Goal: Information Seeking & Learning: Learn about a topic

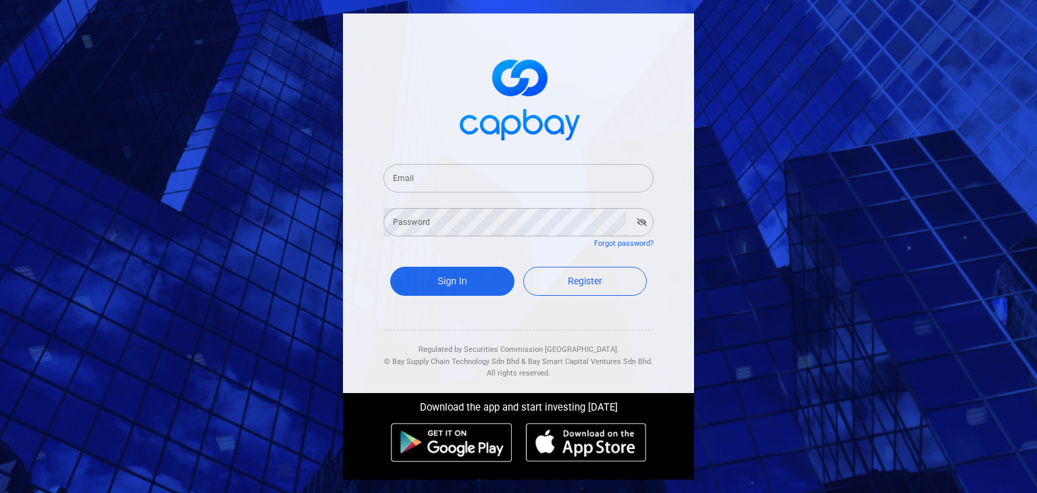
click at [470, 182] on input "Email" at bounding box center [518, 178] width 270 height 28
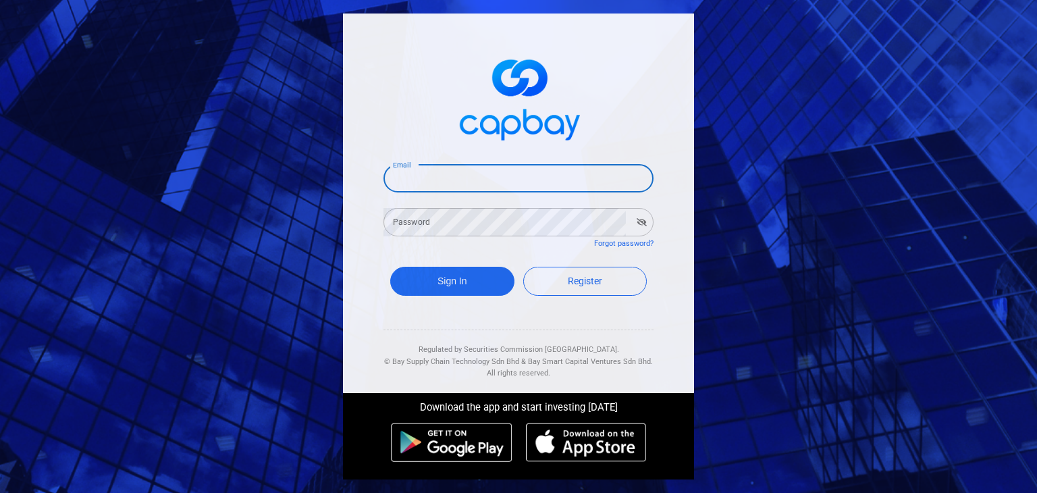
type input "[EMAIL_ADDRESS][DOMAIN_NAME]"
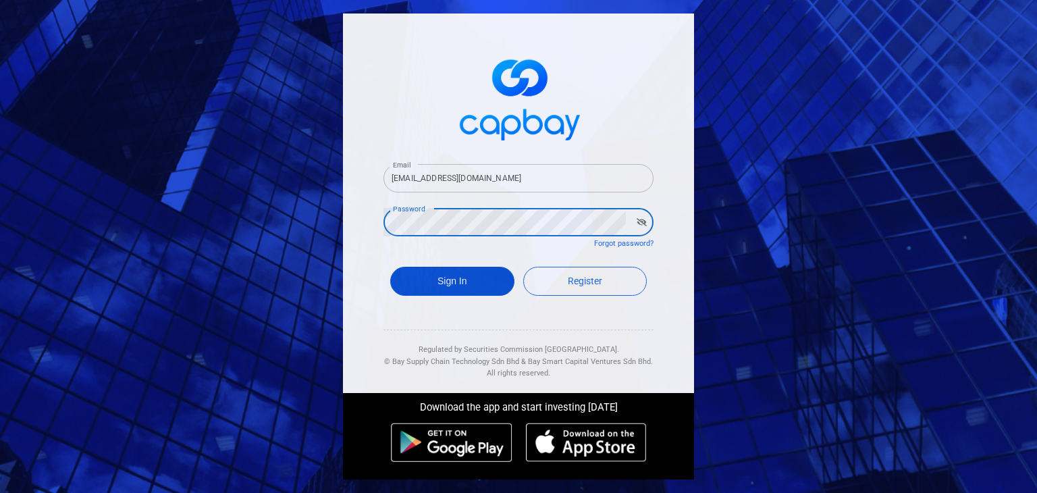
click at [468, 281] on button "Sign In" at bounding box center [452, 281] width 124 height 29
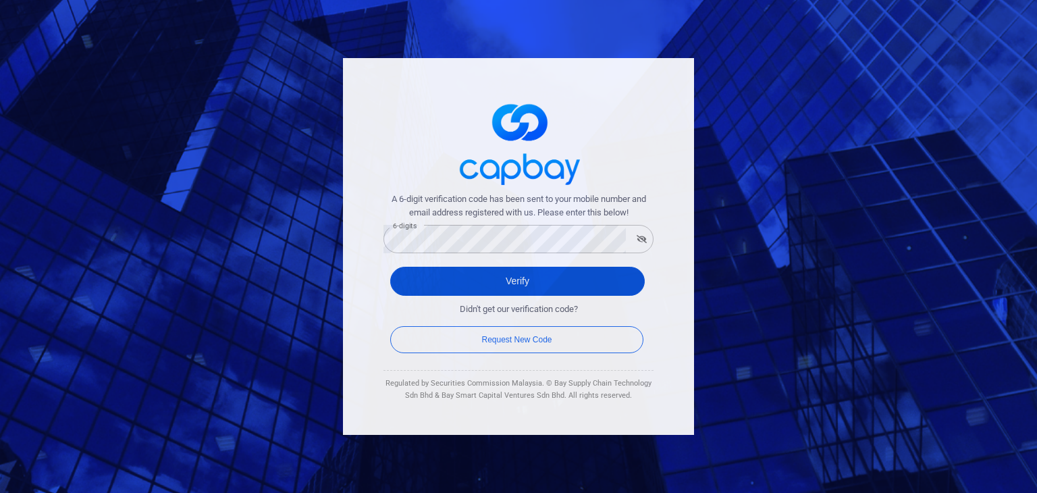
click at [517, 281] on button "Verify" at bounding box center [517, 281] width 254 height 29
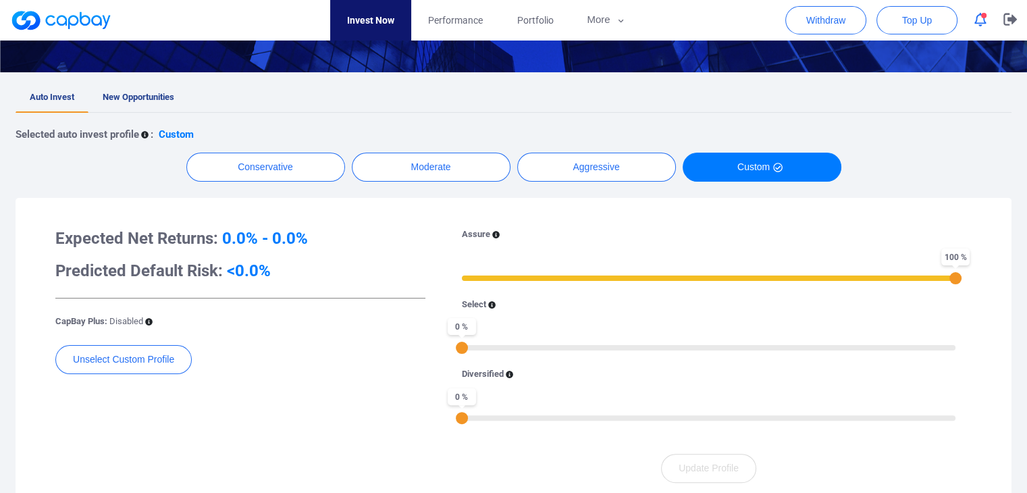
scroll to position [270, 0]
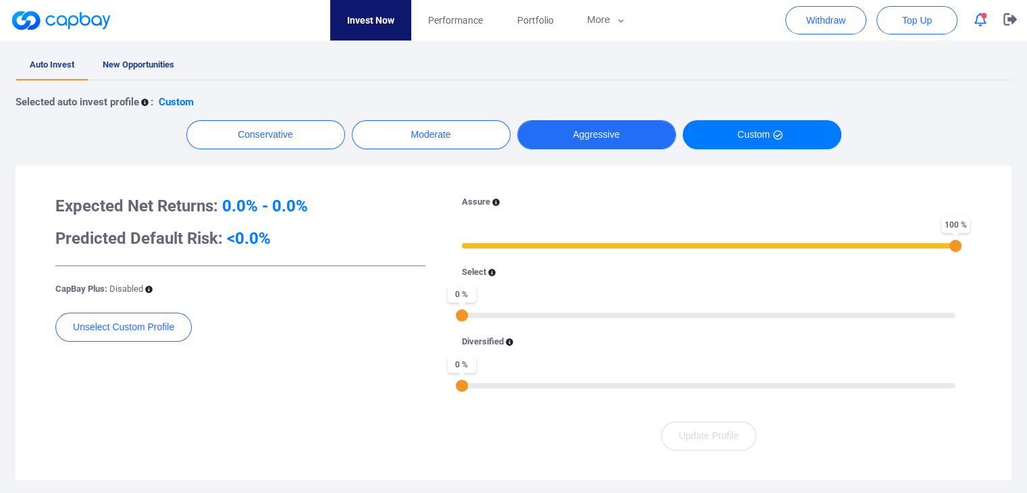
click at [628, 142] on button "Aggressive" at bounding box center [596, 134] width 159 height 29
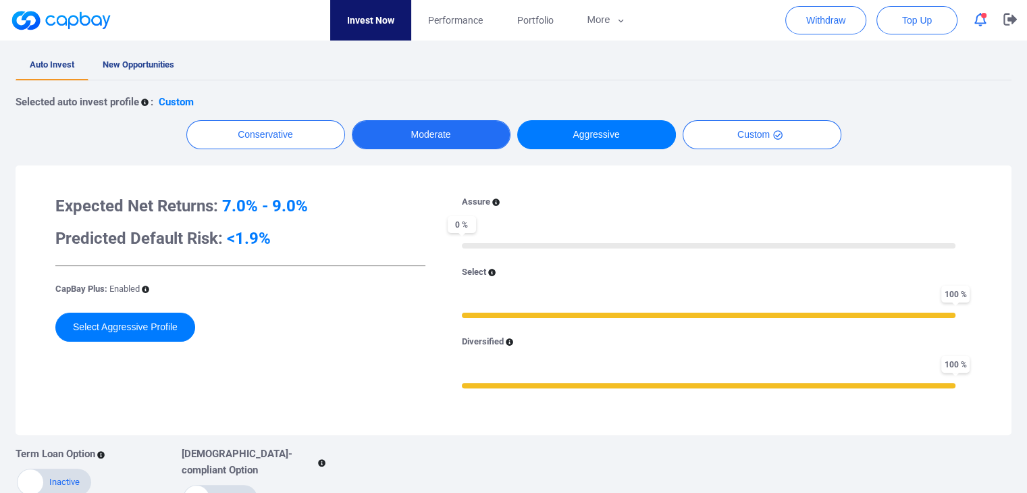
click at [454, 137] on button "Moderate" at bounding box center [431, 134] width 159 height 29
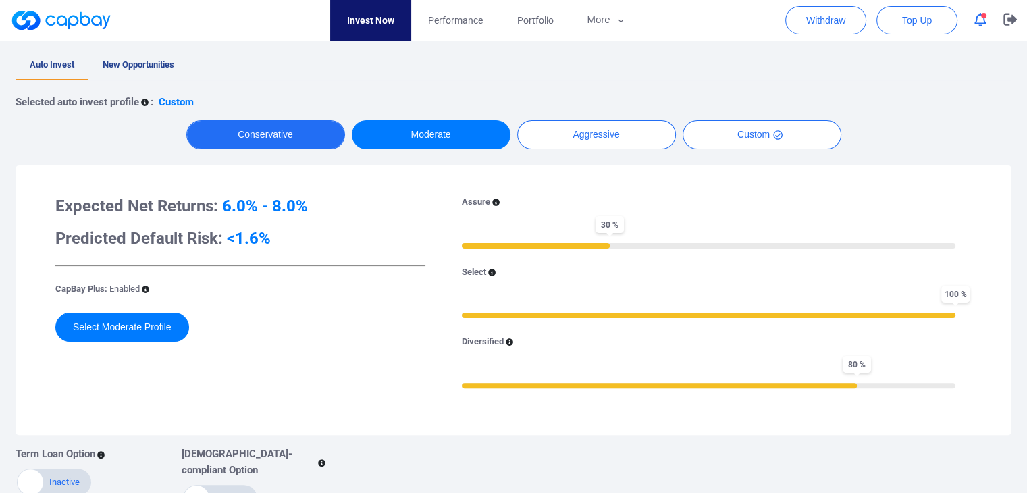
click at [289, 128] on button "Conservative" at bounding box center [265, 134] width 159 height 29
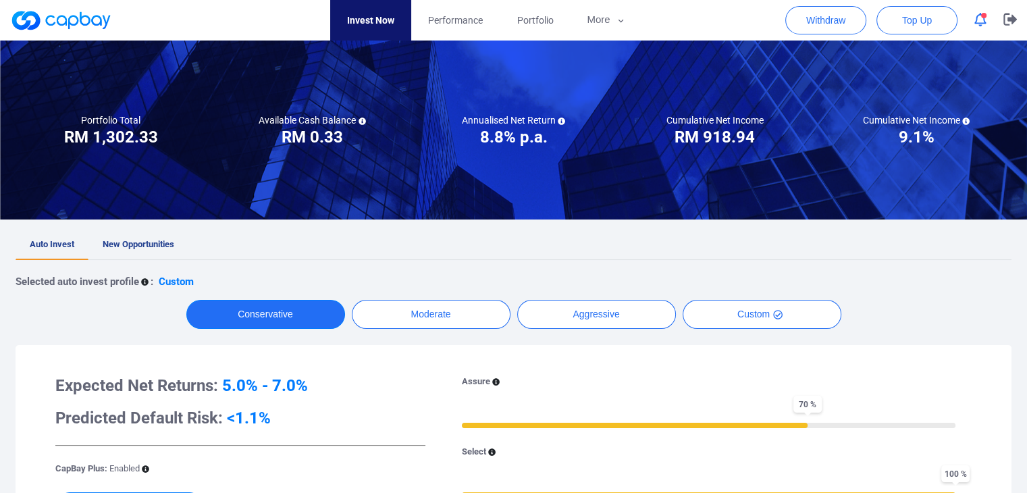
scroll to position [0, 0]
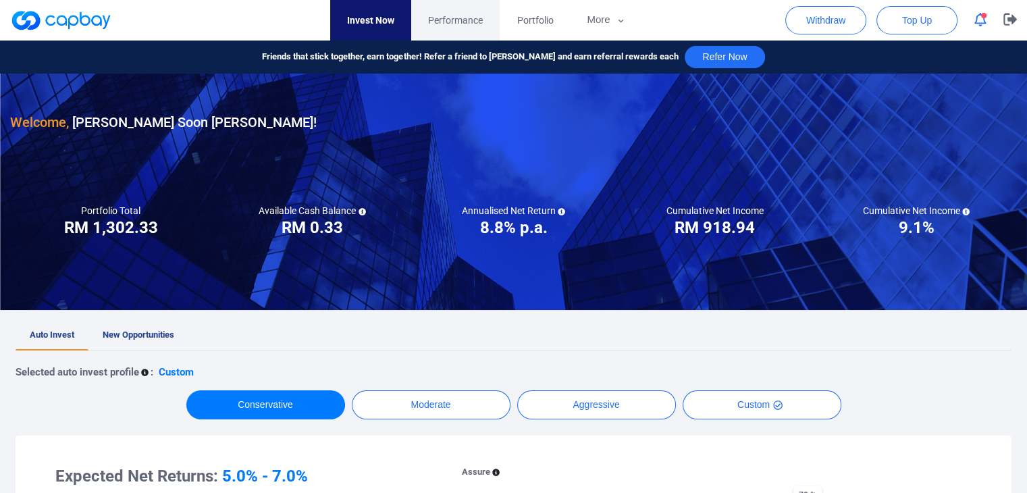
click at [450, 25] on span "Performance" at bounding box center [455, 20] width 55 height 15
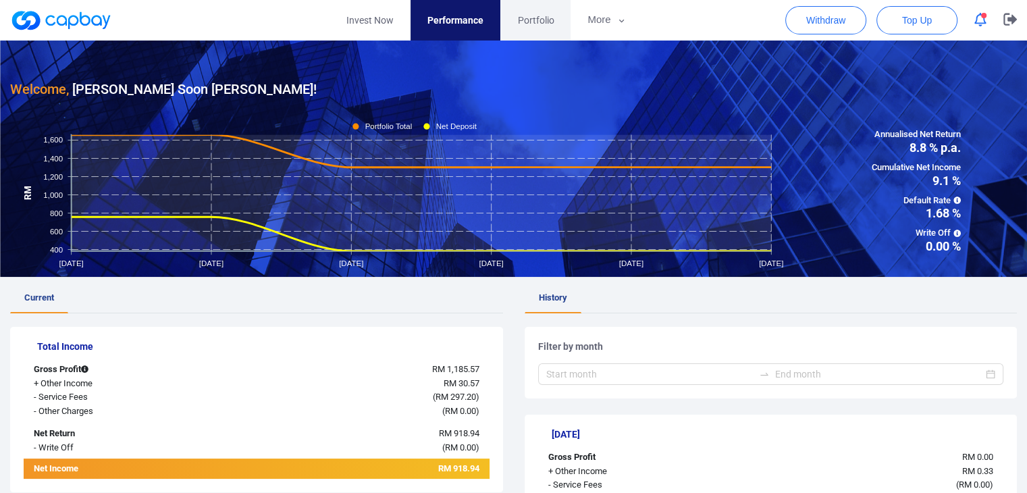
click at [528, 20] on span "Portfolio" at bounding box center [535, 20] width 36 height 15
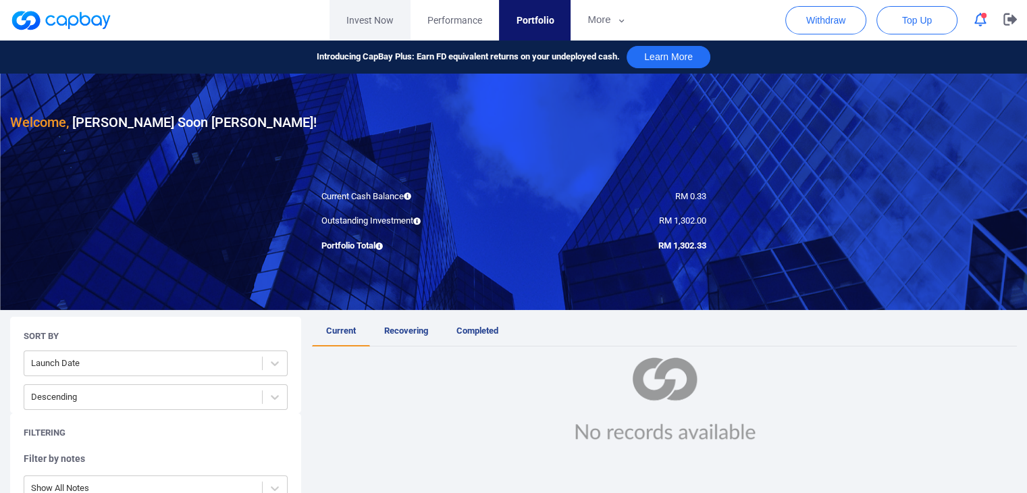
click at [375, 16] on link "Invest Now" at bounding box center [369, 20] width 81 height 40
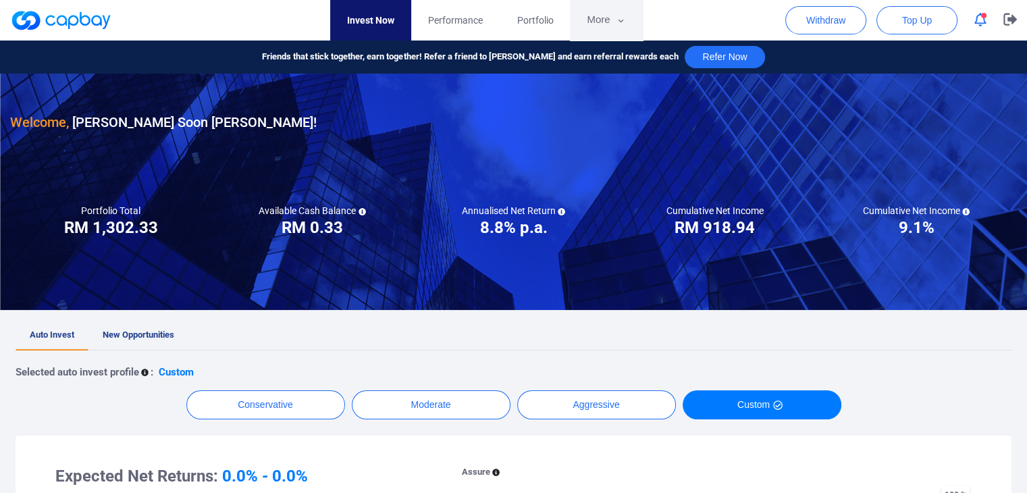
click at [599, 14] on button "More" at bounding box center [606, 20] width 72 height 40
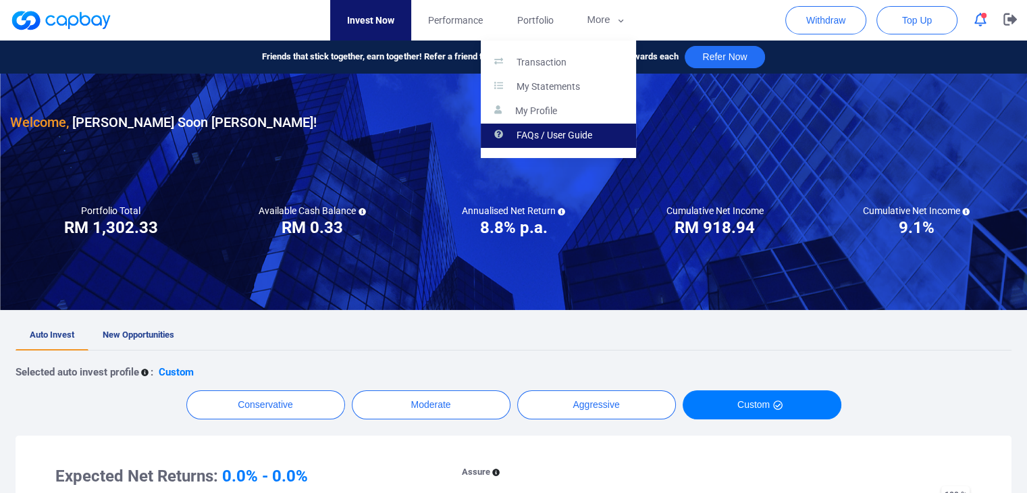
click at [555, 134] on p "FAQs / User Guide" at bounding box center [554, 136] width 76 height 12
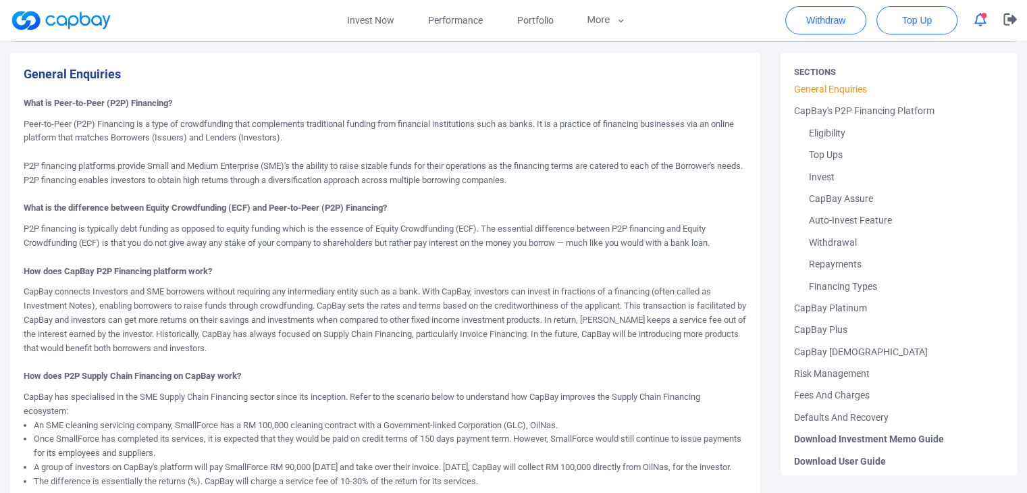
scroll to position [135, 0]
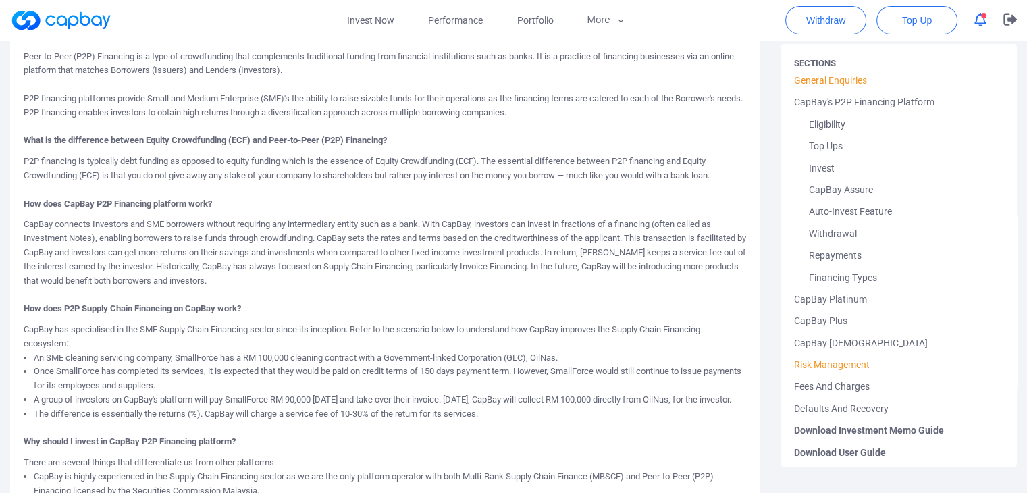
click at [829, 366] on link "Risk Management" at bounding box center [898, 365] width 209 height 22
